Goal: Transaction & Acquisition: Book appointment/travel/reservation

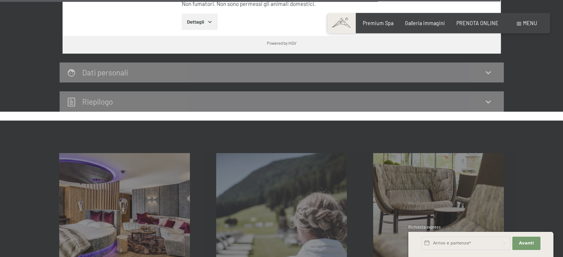
scroll to position [2367, 0]
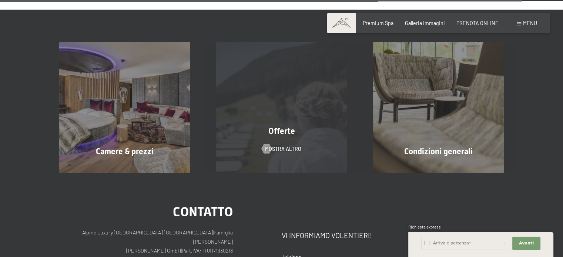
click at [262, 70] on div "Offerte mostra altro" at bounding box center [281, 107] width 157 height 131
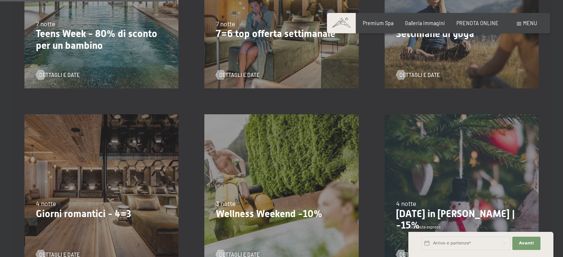
scroll to position [481, 0]
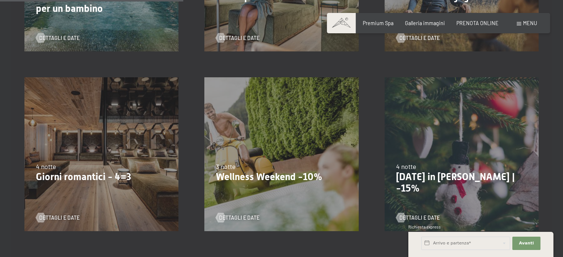
click at [132, 104] on div "9/11/2025-5/12/2025 8/12/2025-19/12/2025 11/1/2026-23/1/2026 8/3/2026-27/3/2026…" at bounding box center [101, 154] width 180 height 180
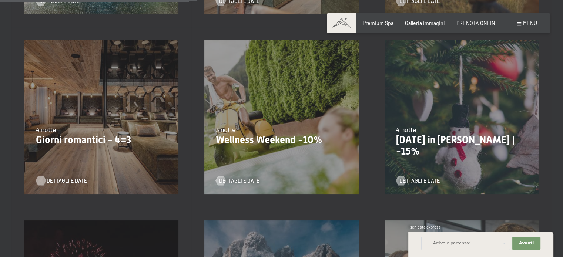
click at [69, 180] on span "Dettagli e Date" at bounding box center [67, 180] width 40 height 7
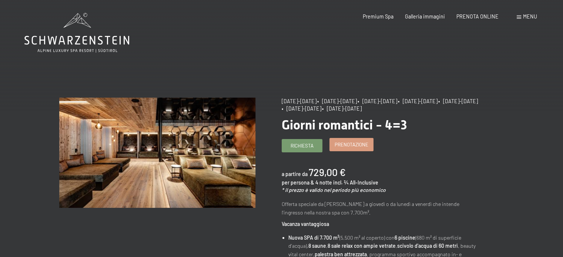
click at [333, 146] on link "Prenotazione" at bounding box center [351, 144] width 43 height 12
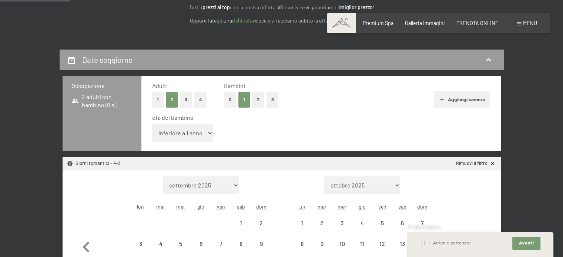
select select "2025-11-01"
select select "2025-12-01"
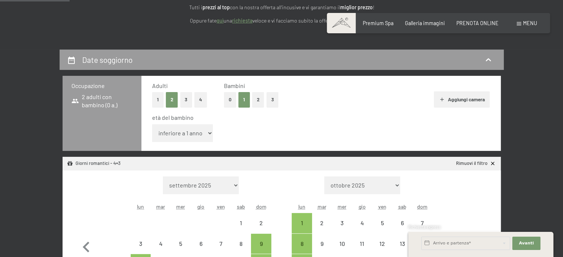
click at [206, 130] on select "inferiore a 1 anno 1 anno 2 anni 3 anni 4 anni 5 anni 6 anni 7 anni 8 anni 9 an…" at bounding box center [182, 133] width 61 height 18
select select "1"
click at [152, 124] on select "inferiore a 1 anno 1 anno 2 anni 3 anni 4 anni 5 anni 6 anni 7 anni 8 anni 9 an…" at bounding box center [182, 133] width 61 height 18
select select "2025-11-01"
select select "2025-12-01"
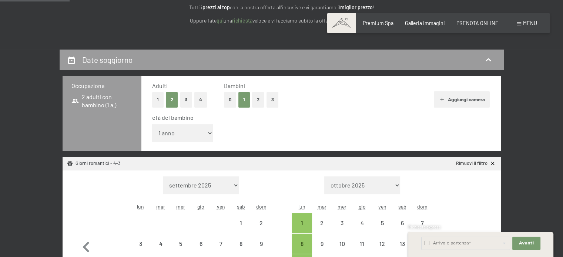
select select "2025-11-01"
select select "2025-12-01"
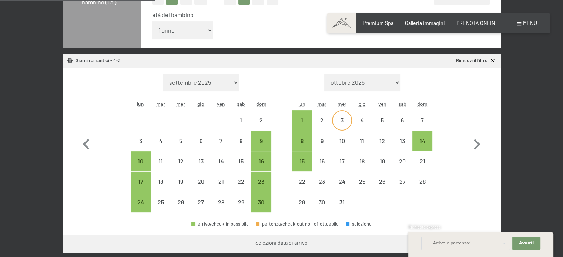
scroll to position [222, 0]
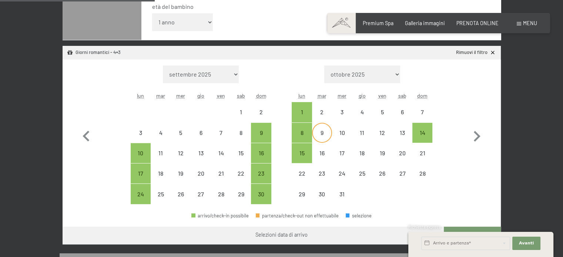
click at [324, 128] on div "9" at bounding box center [322, 133] width 18 height 18
select select "2025-11-01"
select select "2025-12-01"
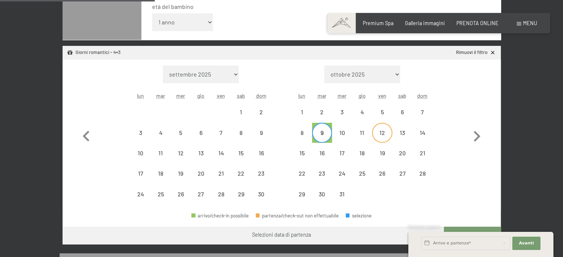
click at [389, 130] on div "12" at bounding box center [381, 139] width 18 height 18
select select "2025-11-01"
select select "2025-12-01"
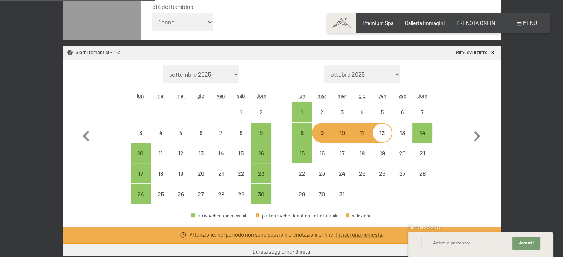
select select "2025-11-01"
select select "2025-12-01"
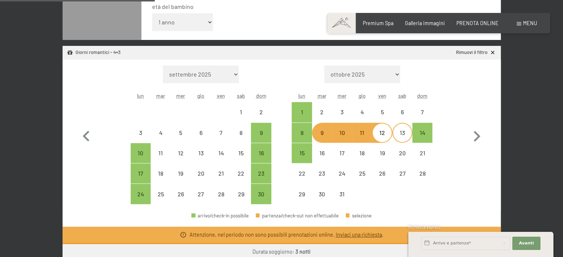
click at [402, 132] on div "13" at bounding box center [402, 139] width 18 height 18
select select "2025-11-01"
select select "2025-12-01"
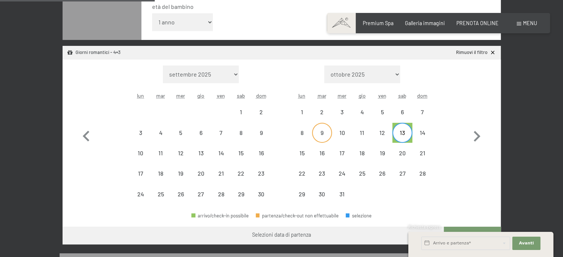
click at [318, 130] on div "9" at bounding box center [322, 139] width 18 height 18
select select "2025-11-01"
select select "2025-12-01"
click at [395, 135] on div "13" at bounding box center [402, 139] width 18 height 18
select select "2025-11-01"
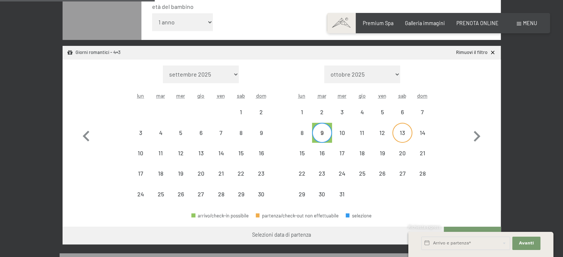
select select "2025-12-01"
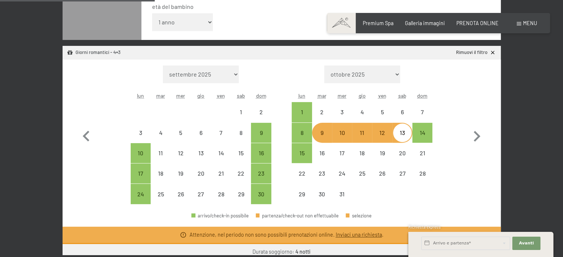
select select "2025-11-01"
select select "2025-12-01"
click at [306, 131] on div "8" at bounding box center [301, 139] width 18 height 18
select select "2025-11-01"
select select "2025-12-01"
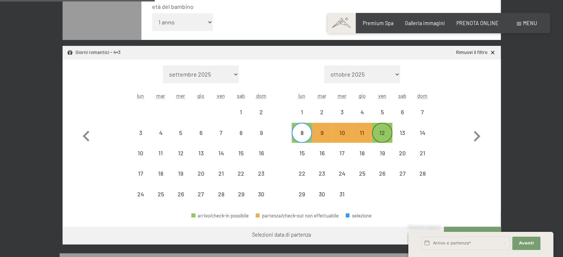
click at [384, 134] on div "12" at bounding box center [381, 139] width 18 height 18
select select "2025-11-01"
select select "2025-12-01"
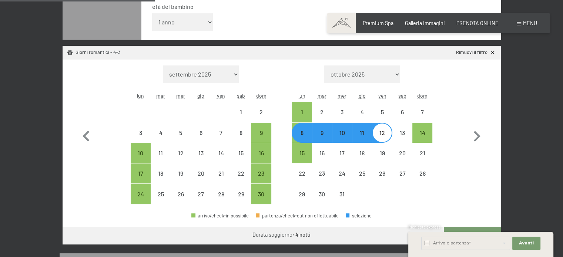
select select "2025-11-01"
select select "2025-12-01"
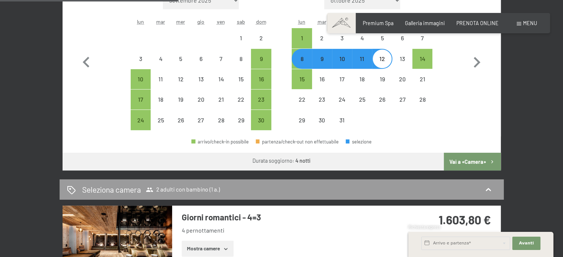
click at [473, 158] on button "Vai a «Camera»" at bounding box center [471, 162] width 57 height 18
select select "2025-11-01"
select select "2025-12-01"
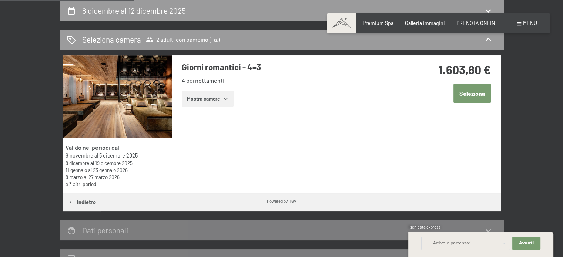
scroll to position [123, 0]
